Goal: Transaction & Acquisition: Book appointment/travel/reservation

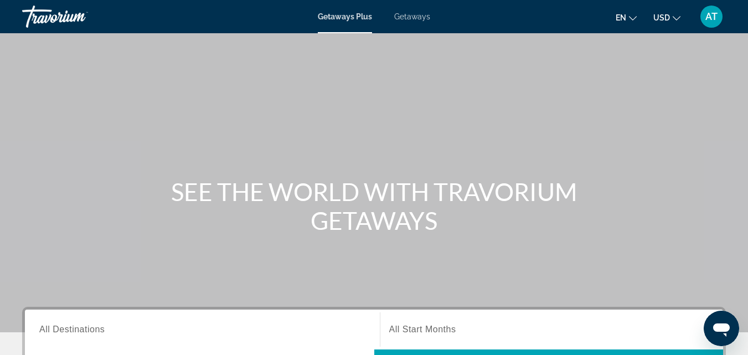
click at [704, 22] on div "AT" at bounding box center [711, 17] width 22 height 22
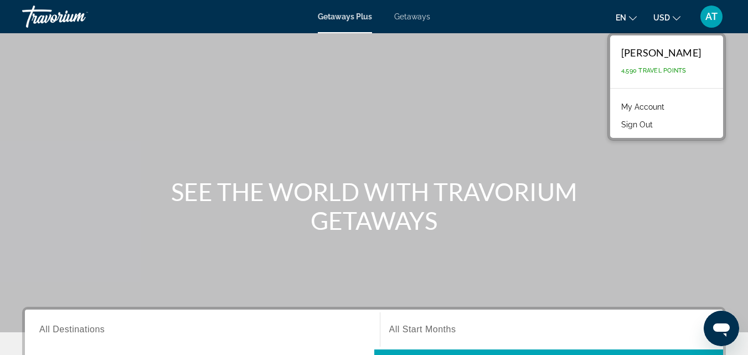
click at [652, 107] on link "My Account" at bounding box center [642, 107] width 54 height 14
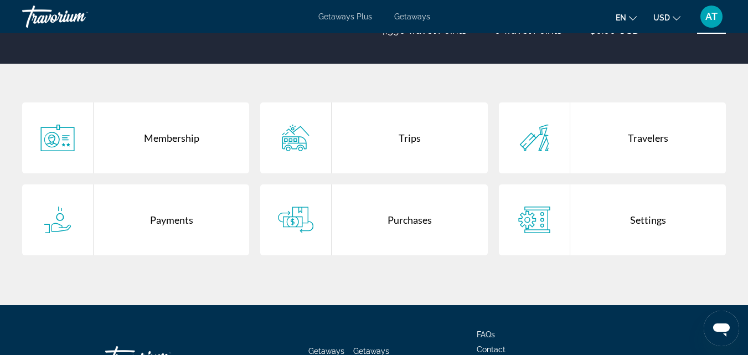
scroll to position [221, 0]
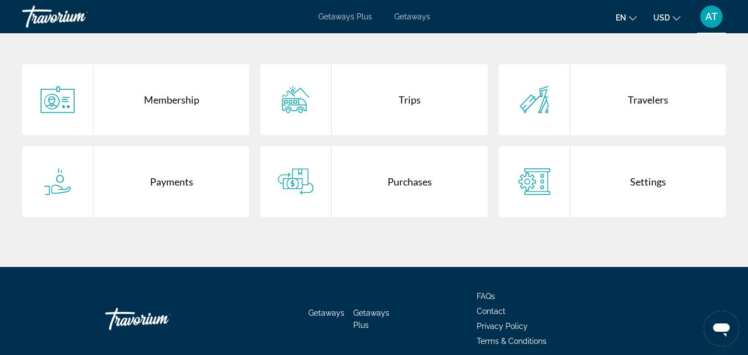
click at [376, 177] on div "Purchases" at bounding box center [409, 181] width 156 height 71
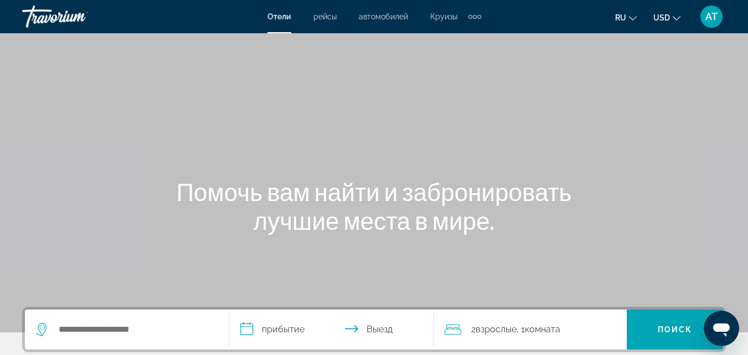
click at [703, 15] on div "AT" at bounding box center [711, 17] width 22 height 22
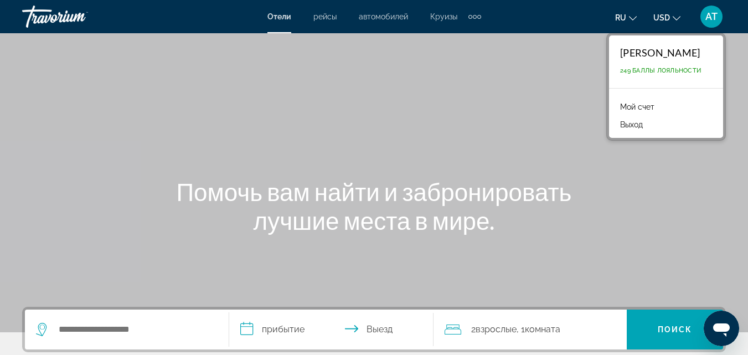
click at [647, 106] on link "Мой счет" at bounding box center [636, 107] width 45 height 14
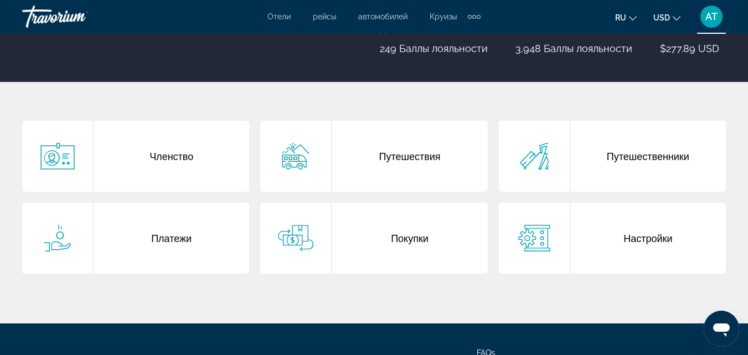
scroll to position [166, 0]
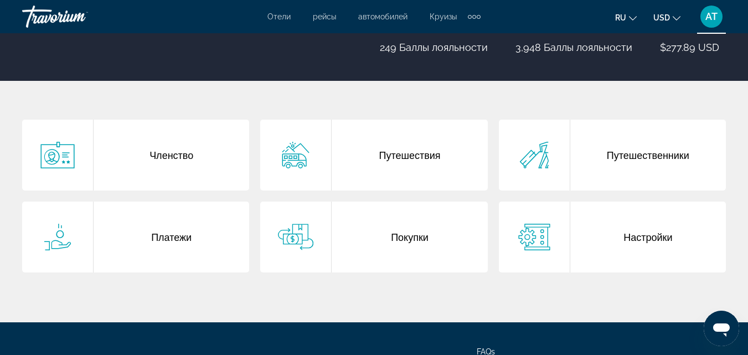
click at [406, 223] on div "Покупки" at bounding box center [409, 236] width 156 height 71
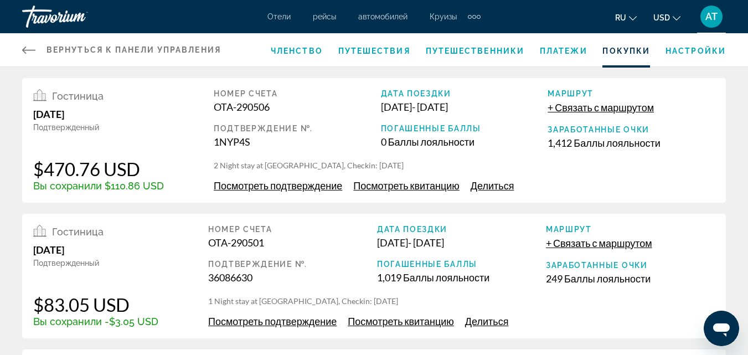
click at [306, 188] on span "Посмотреть подтверждение" at bounding box center [278, 185] width 128 height 12
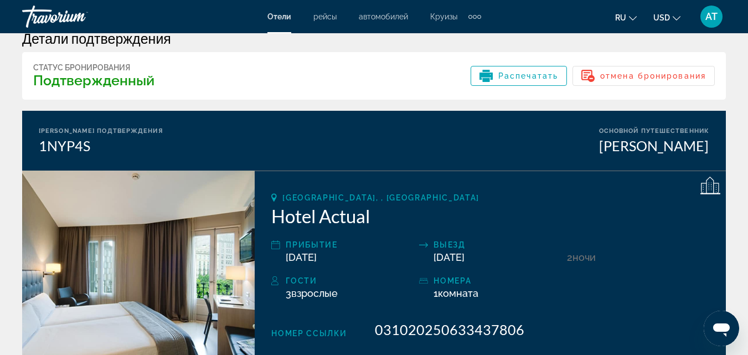
scroll to position [55, 0]
